Goal: Contribute content: Add original content to the website for others to see

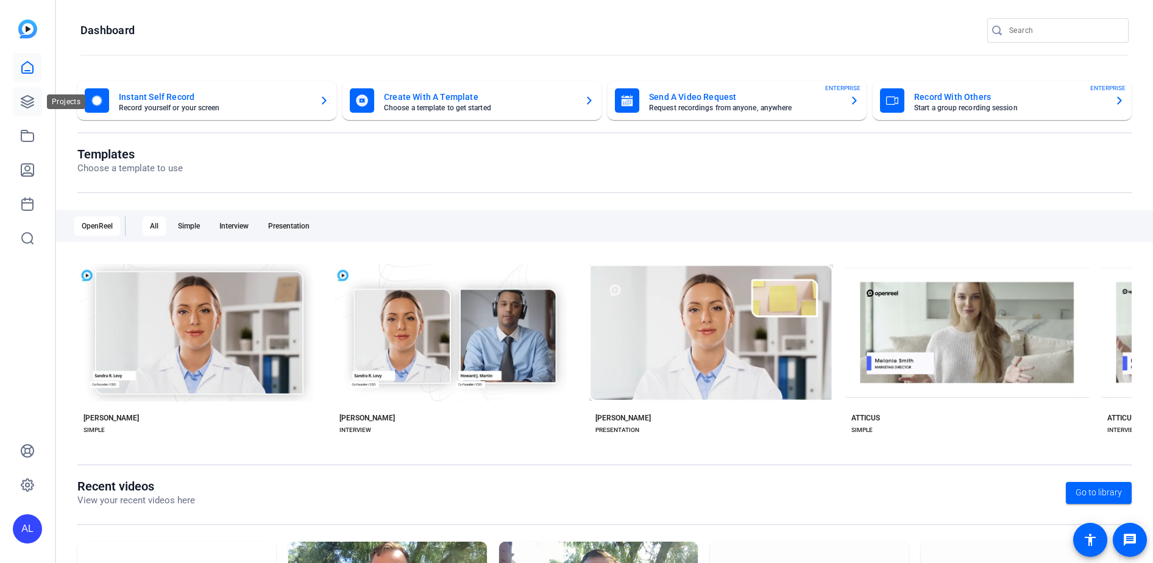
click at [26, 98] on icon at bounding box center [27, 101] width 15 height 15
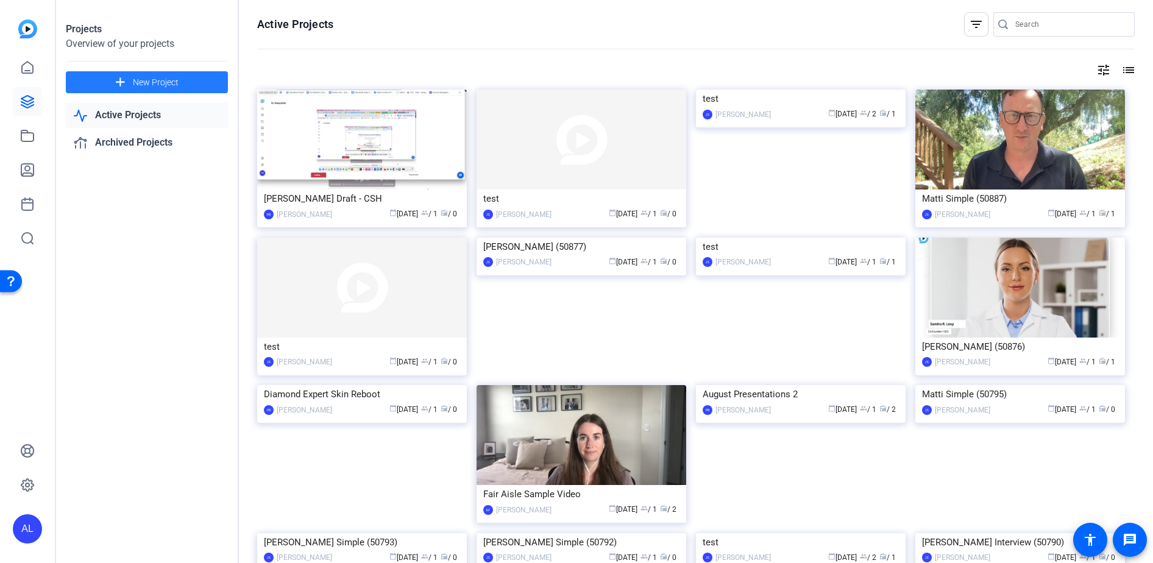
click at [177, 85] on span "New Project" at bounding box center [156, 82] width 46 height 13
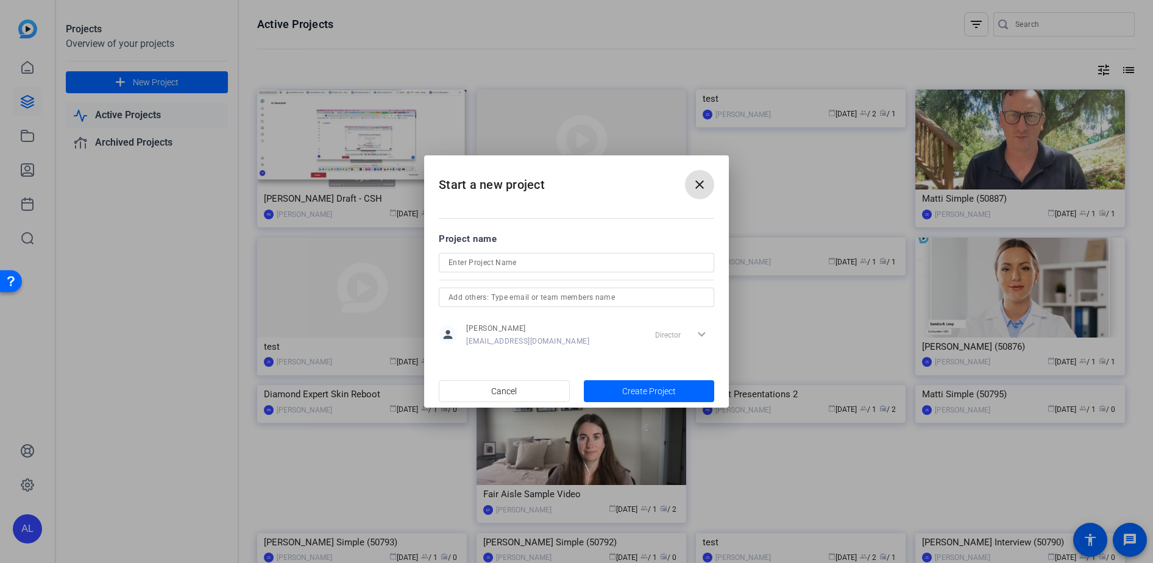
click at [507, 263] on input at bounding box center [577, 262] width 256 height 15
type input "TEST CAP GROUP"
drag, startPoint x: 698, startPoint y: 401, endPoint x: 692, endPoint y: 394, distance: 9.5
click at [698, 400] on span "button" at bounding box center [649, 391] width 131 height 29
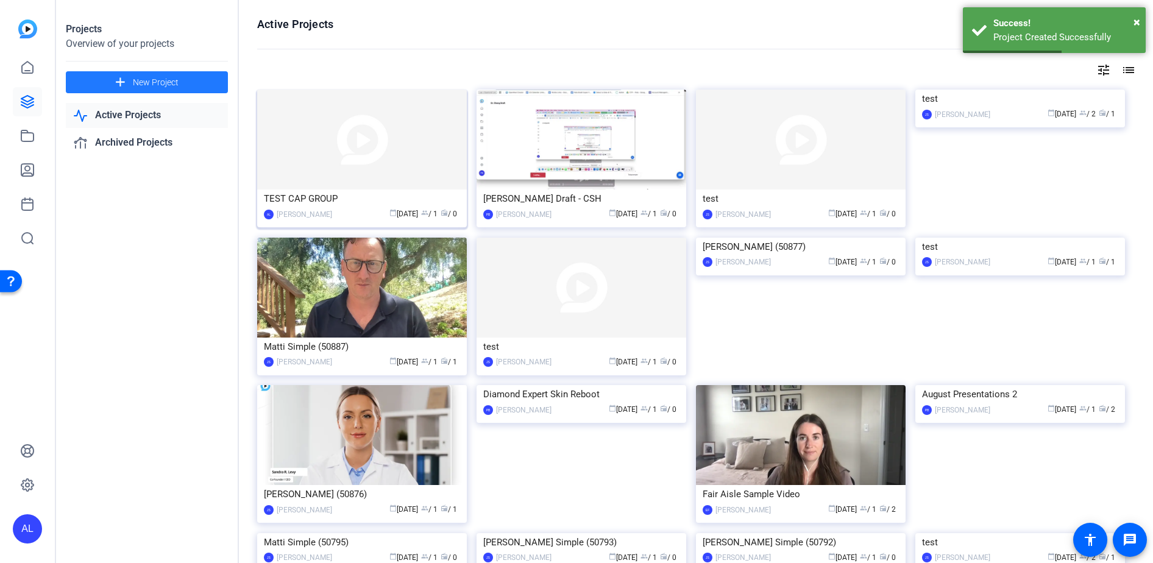
click at [339, 142] on img at bounding box center [362, 140] width 210 height 100
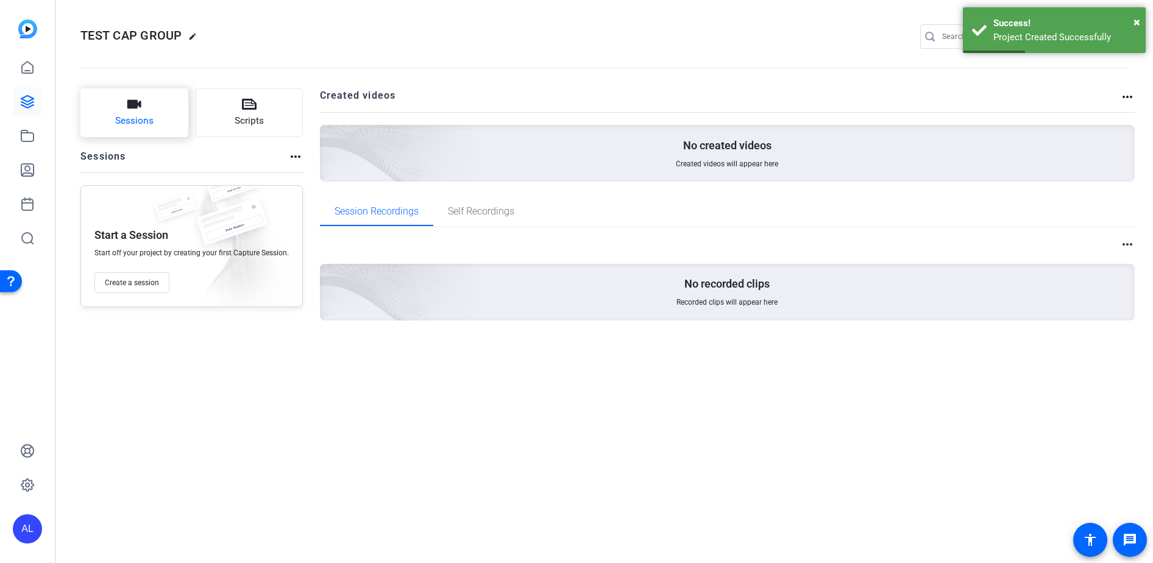
click at [138, 106] on icon "button" at bounding box center [134, 104] width 14 height 9
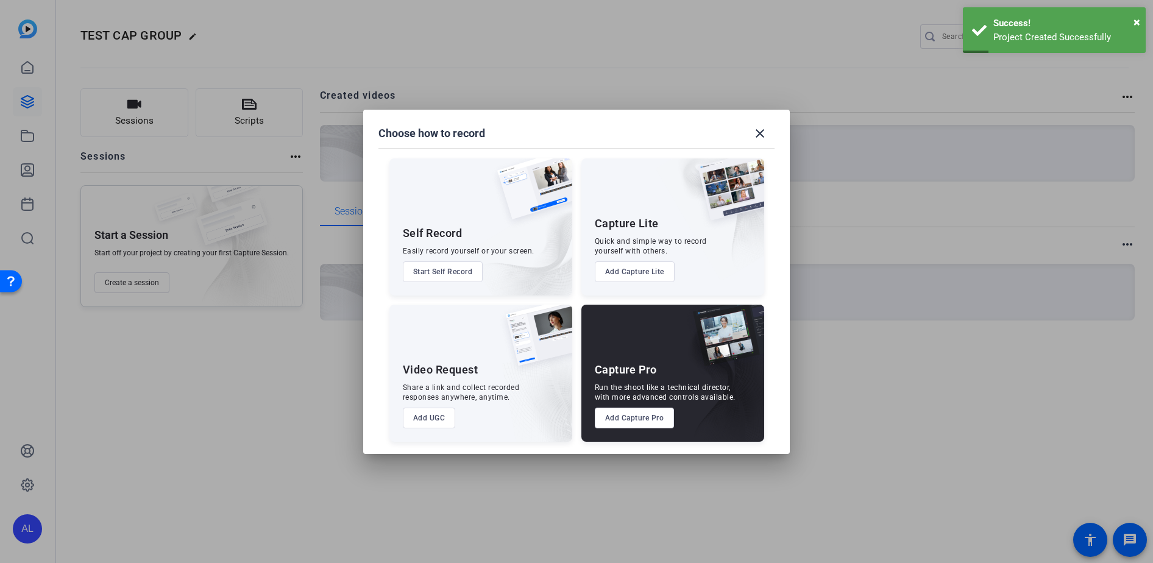
click at [670, 268] on button "Add Capture Lite" at bounding box center [635, 271] width 80 height 21
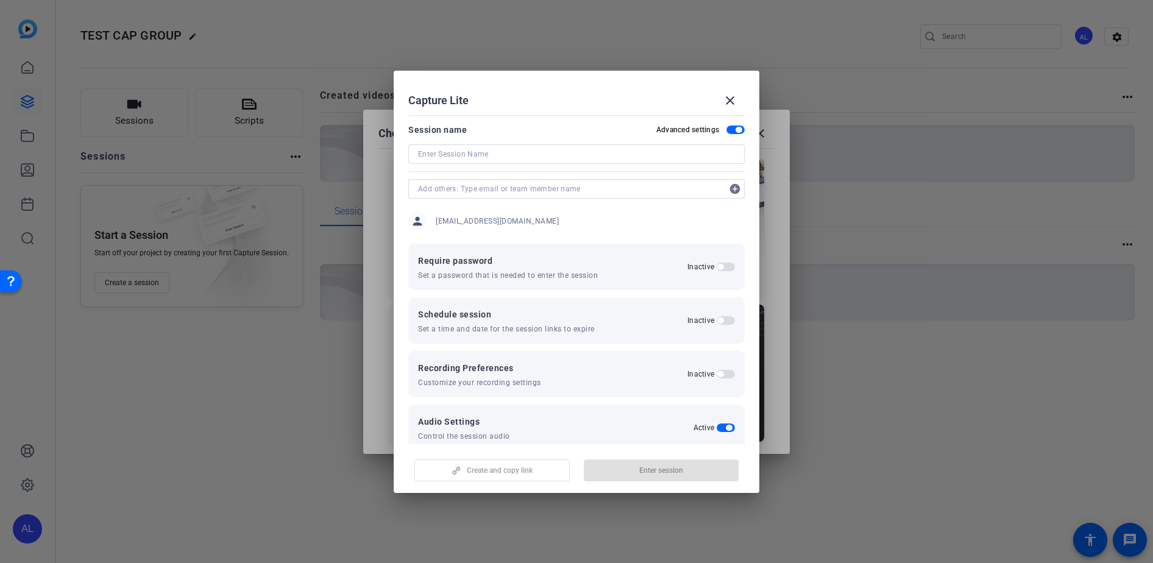
click at [483, 154] on input at bounding box center [576, 154] width 317 height 15
type input "TEST"
click at [705, 475] on span "button" at bounding box center [661, 470] width 155 height 29
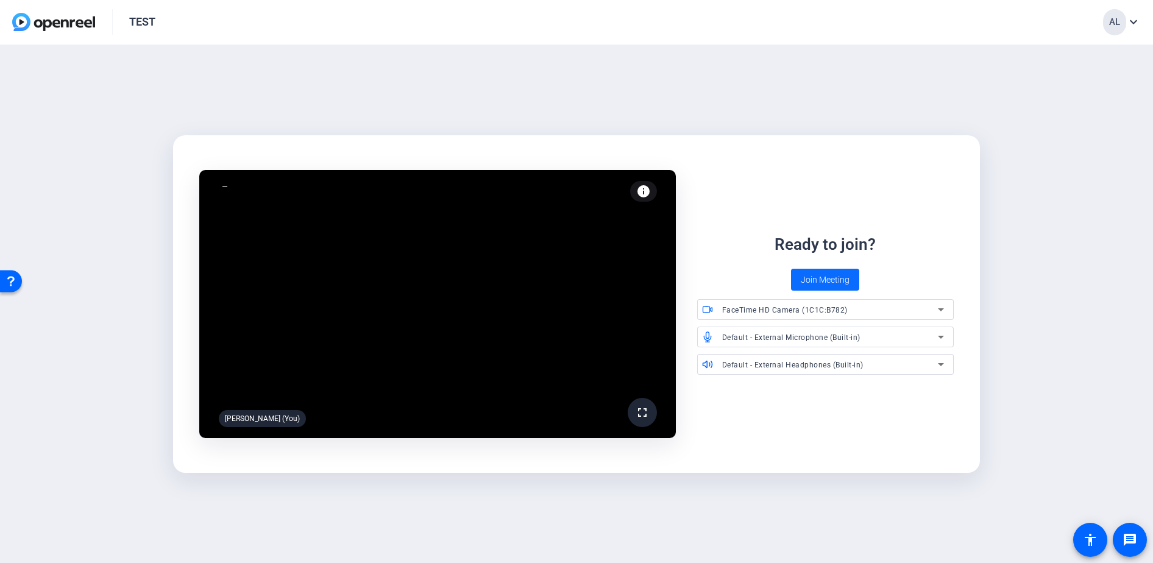
click at [827, 282] on span "Join Meeting" at bounding box center [825, 280] width 49 height 13
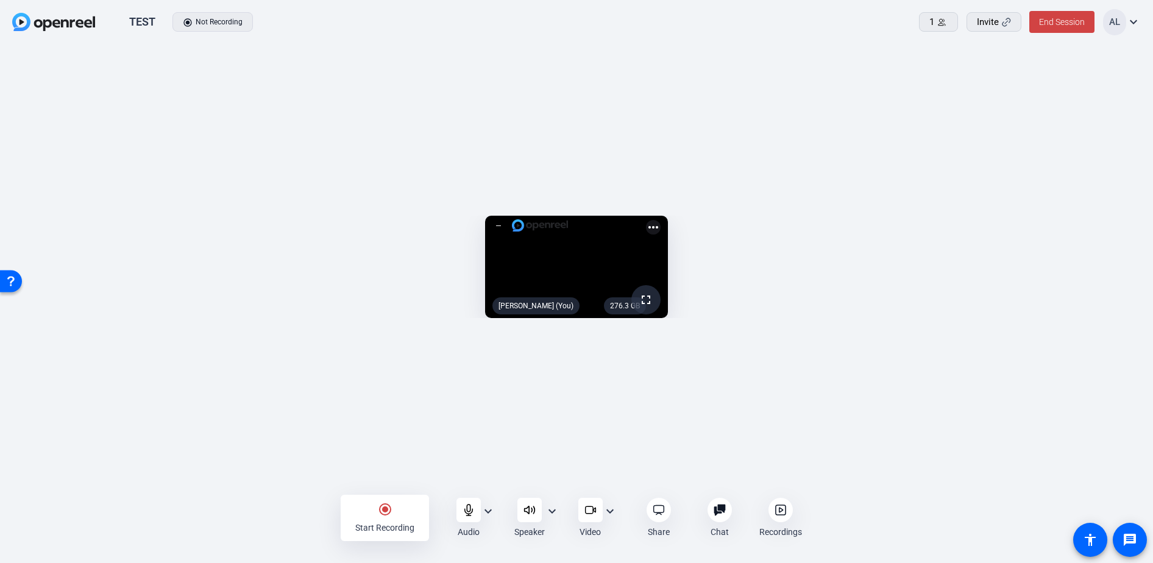
click at [388, 516] on div "radio_button_checked Start Recording" at bounding box center [385, 518] width 88 height 46
click at [398, 522] on div "Stop Recording" at bounding box center [385, 528] width 58 height 12
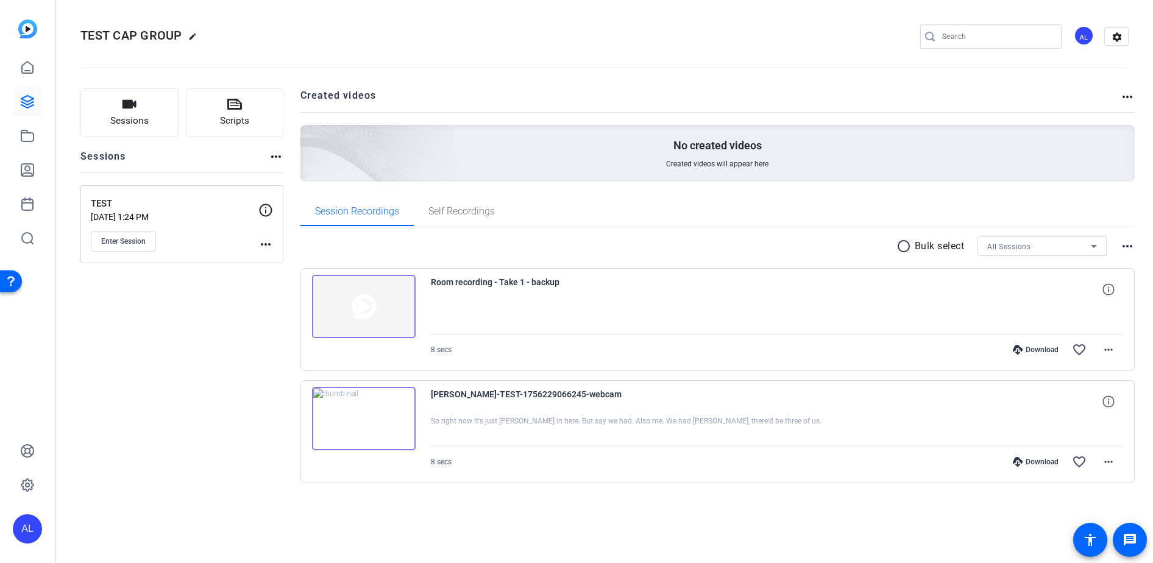
click at [381, 318] on img at bounding box center [364, 306] width 104 height 63
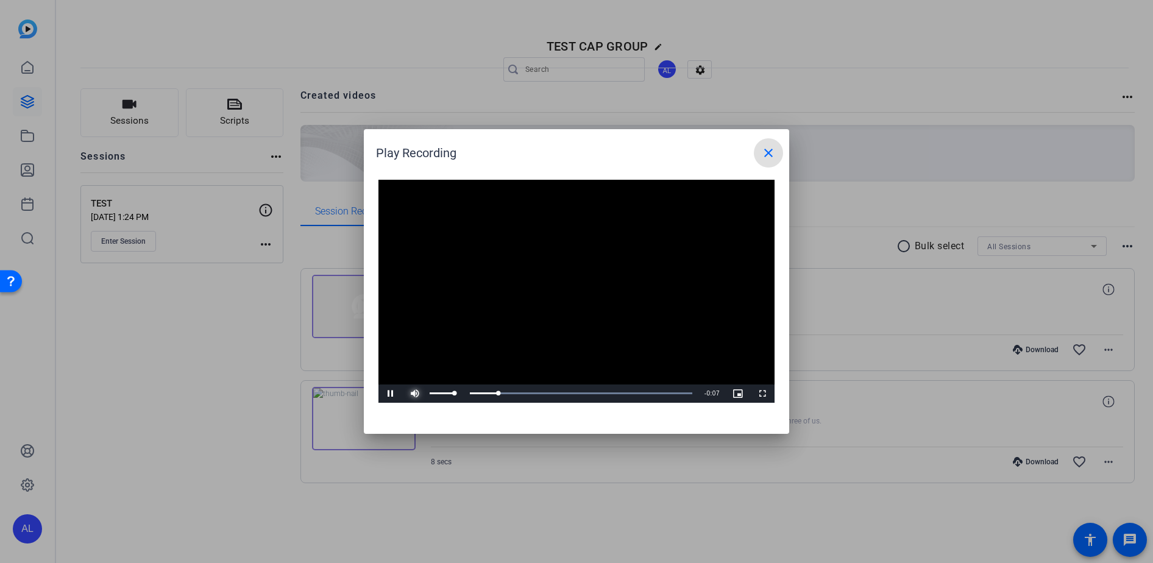
click at [0, 0] on span "Video Player" at bounding box center [0, 0] width 0 height 0
click at [767, 146] on mat-icon "close" at bounding box center [768, 153] width 15 height 15
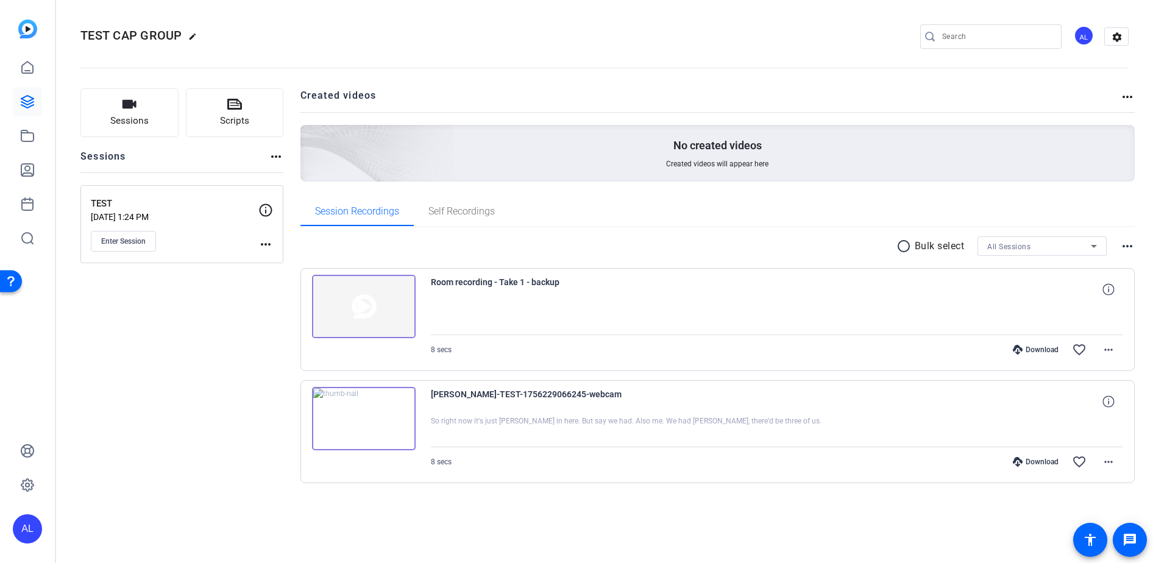
click at [419, 432] on div "Alexis Leon-TEST-1756229066245-webcam So right now it's just Alexis in here. Bu…" at bounding box center [718, 431] width 835 height 103
click at [369, 422] on img at bounding box center [364, 418] width 104 height 63
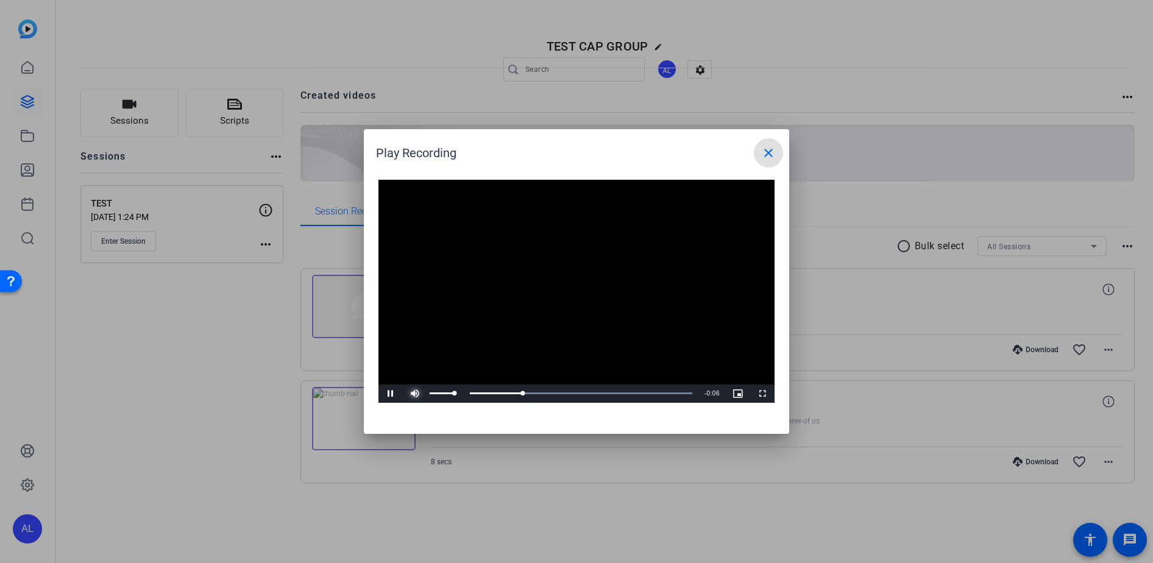
click at [408, 394] on span "Video Player" at bounding box center [415, 394] width 24 height 0
click at [770, 155] on mat-icon "close" at bounding box center [768, 153] width 15 height 15
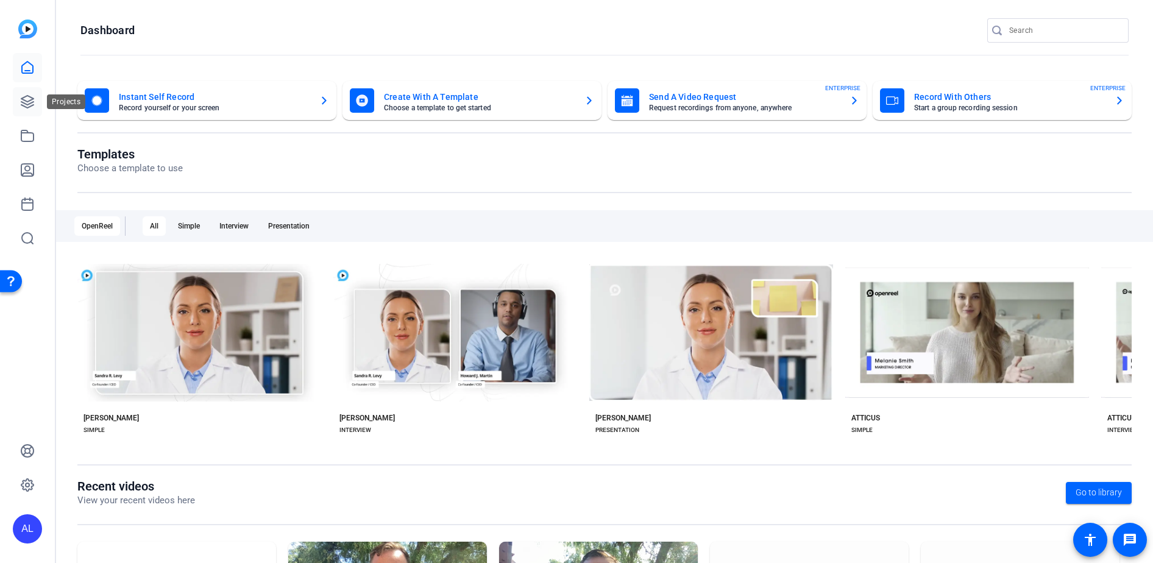
click at [34, 94] on icon at bounding box center [27, 101] width 15 height 15
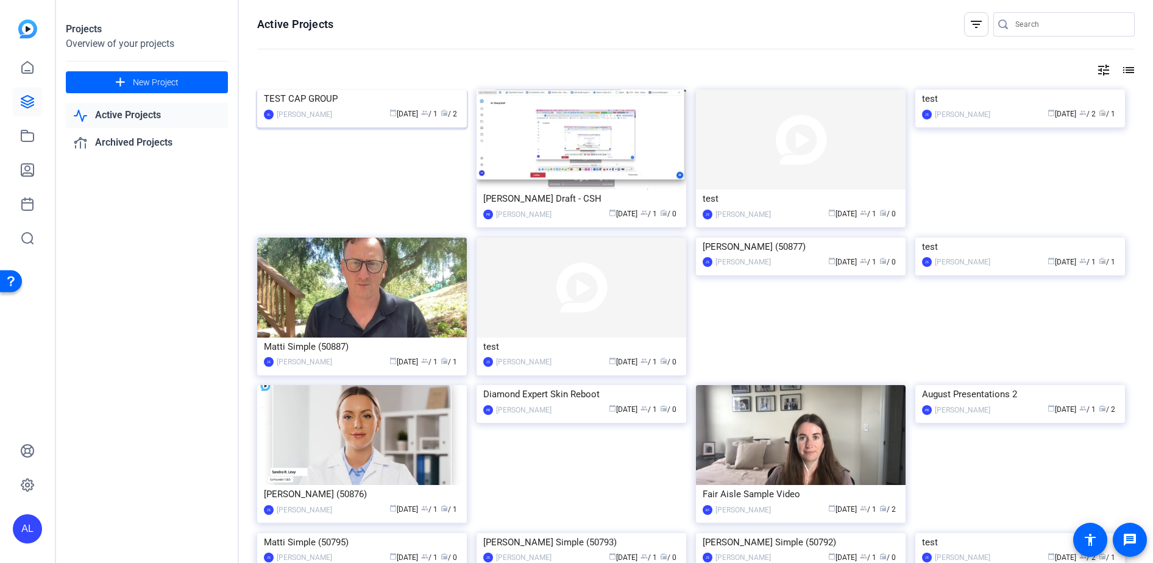
click at [322, 90] on img at bounding box center [362, 90] width 210 height 0
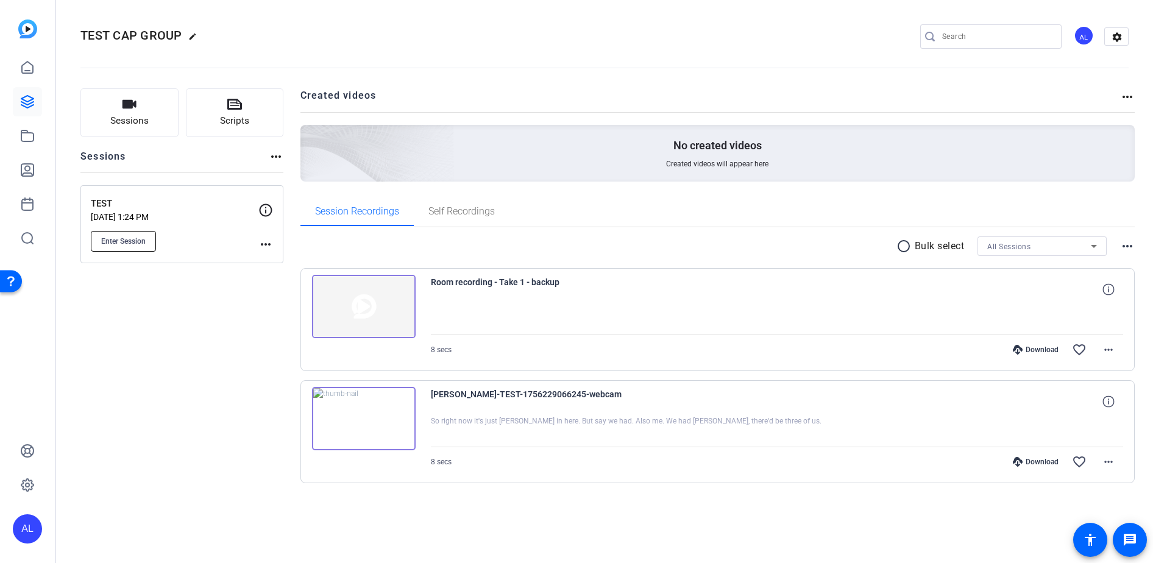
click at [127, 246] on span "Enter Session" at bounding box center [123, 242] width 44 height 10
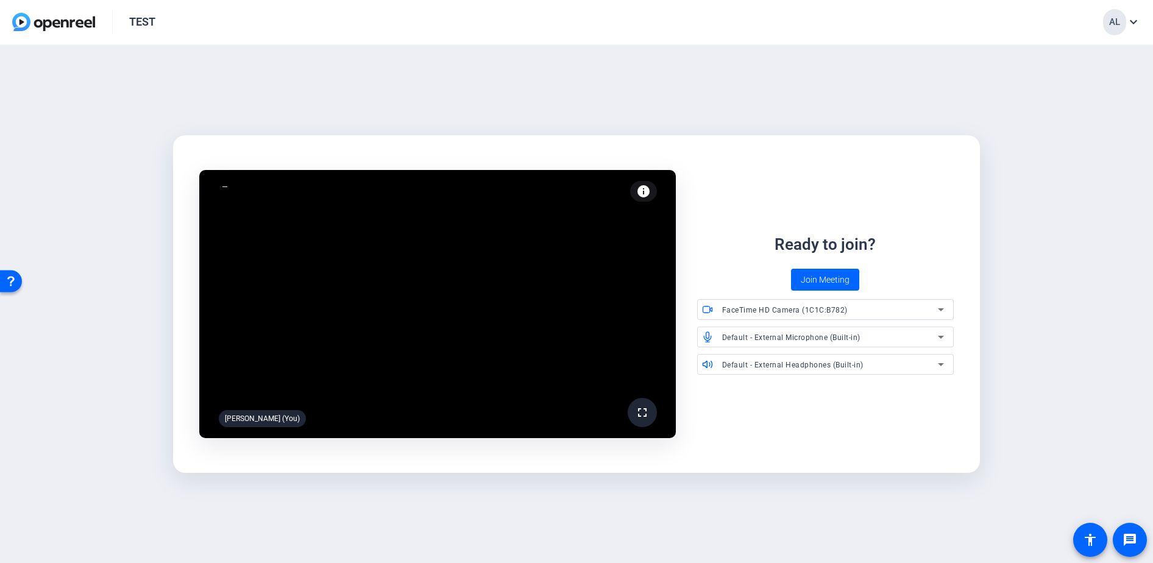
click at [452, 76] on div "fullscreen [PERSON_NAME] (You) info Test your audio and video Ready to join? Jo…" at bounding box center [576, 304] width 1153 height 519
